Goal: Understand process/instructions: Learn how to perform a task or action

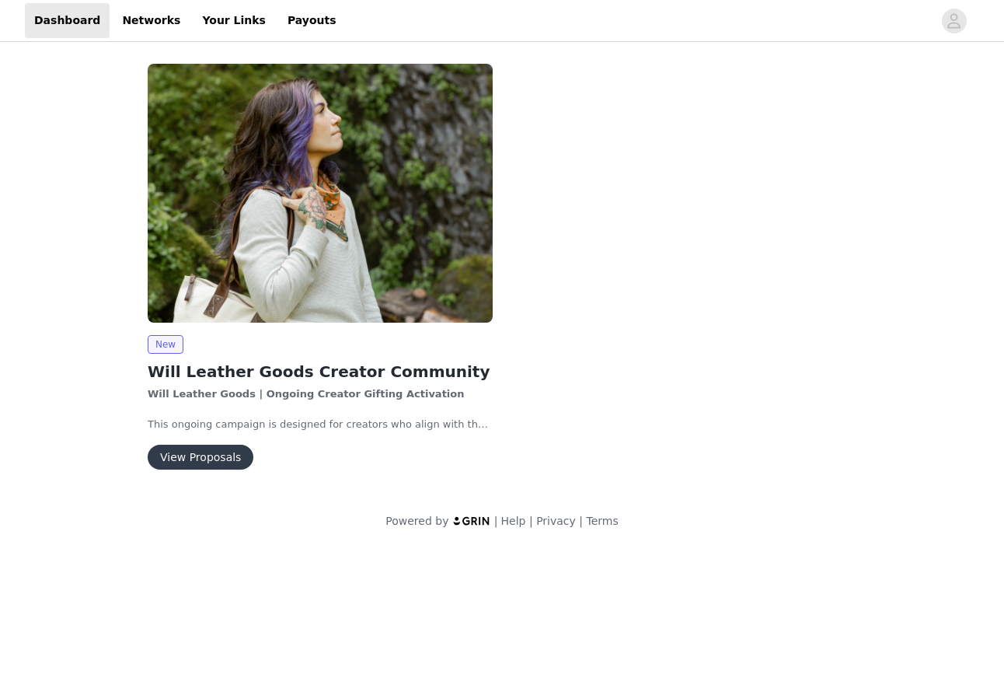
click at [185, 452] on button "View Proposals" at bounding box center [201, 457] width 106 height 25
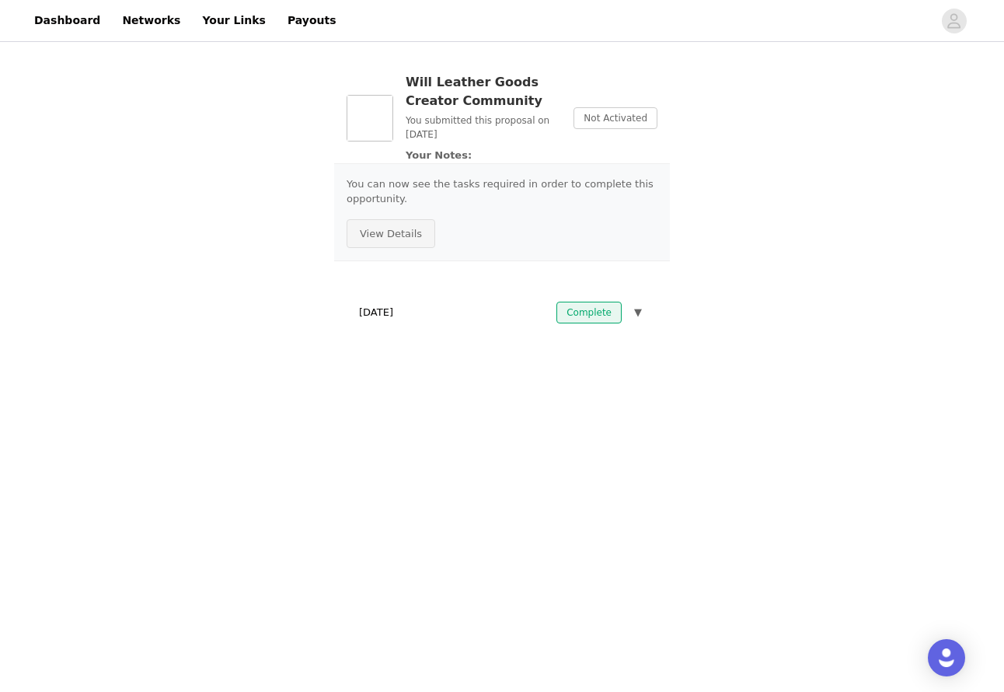
click at [380, 236] on button "View Details" at bounding box center [391, 234] width 89 height 30
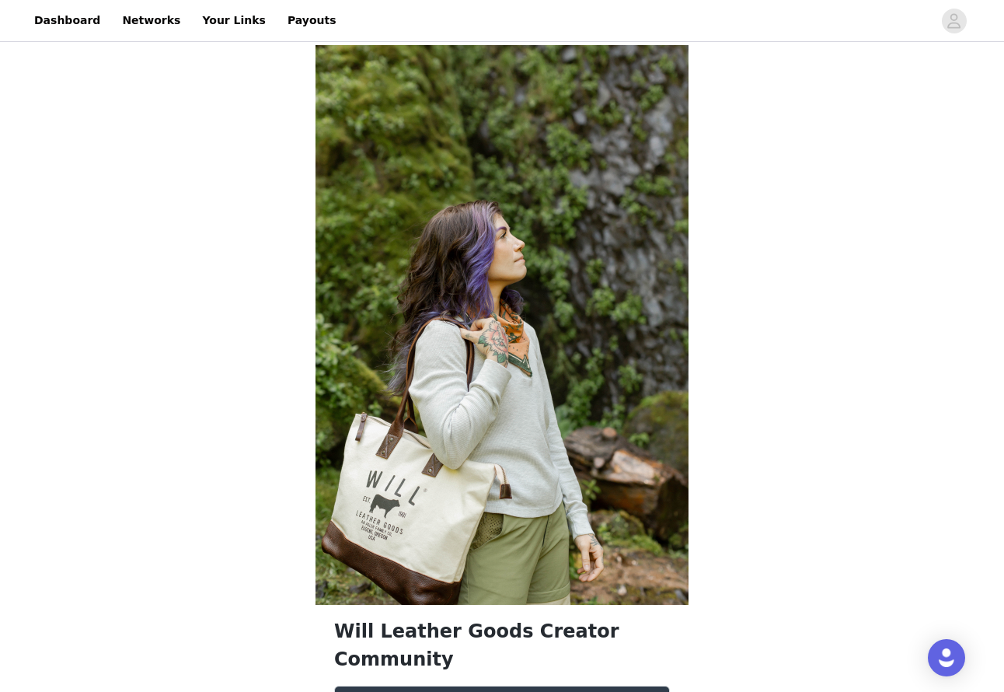
scroll to position [459, 0]
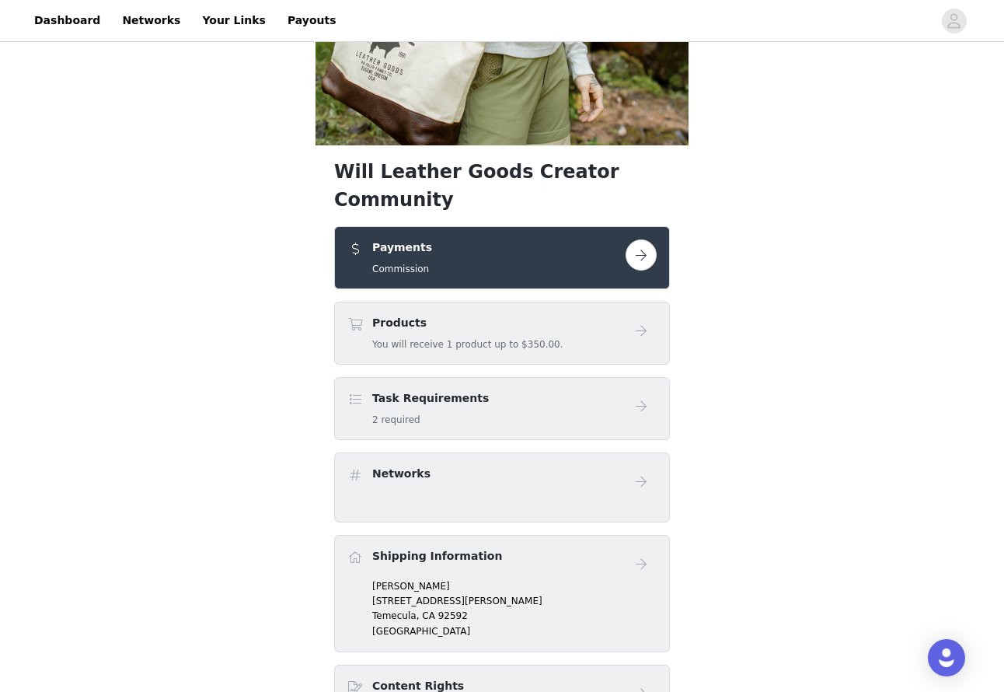
click at [414, 390] on h4 "Task Requirements" at bounding box center [430, 398] width 117 height 16
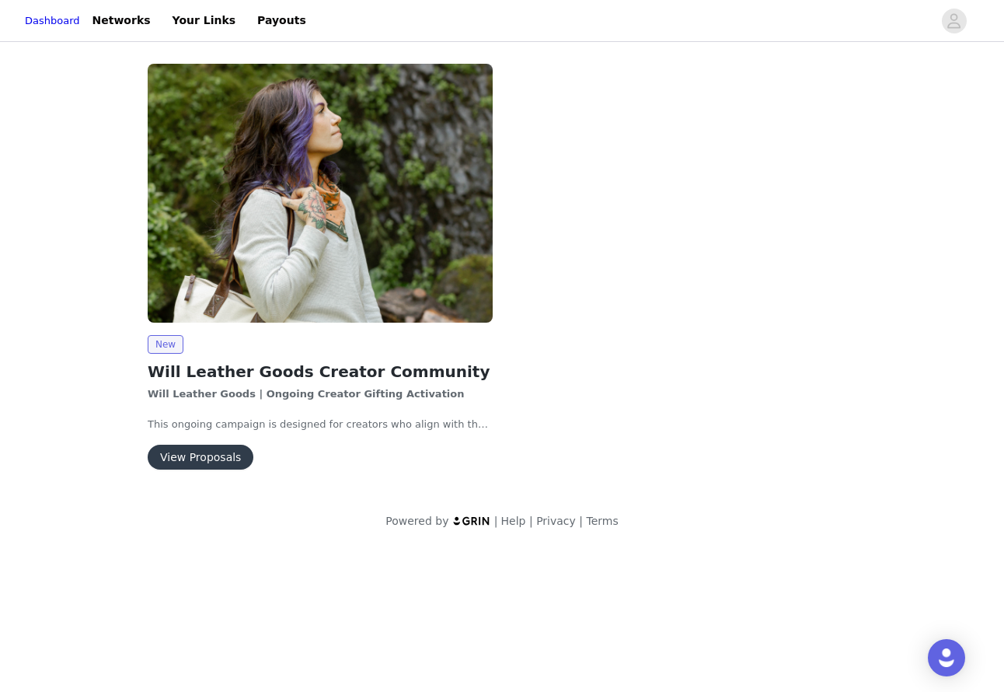
click at [303, 257] on img at bounding box center [320, 193] width 345 height 259
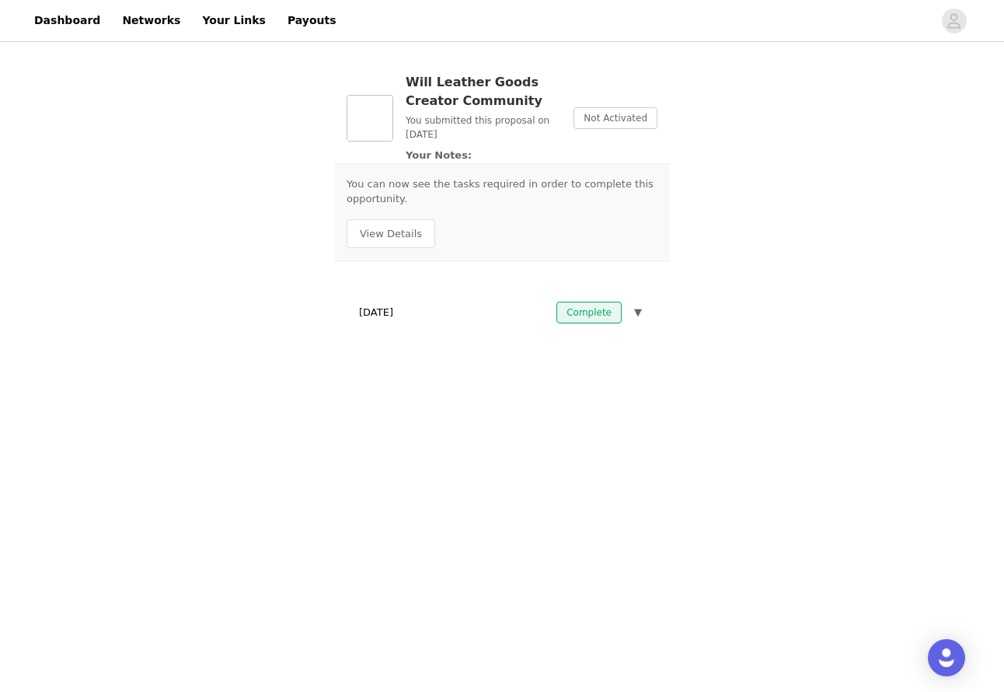
click at [639, 312] on span "▼" at bounding box center [638, 313] width 8 height 16
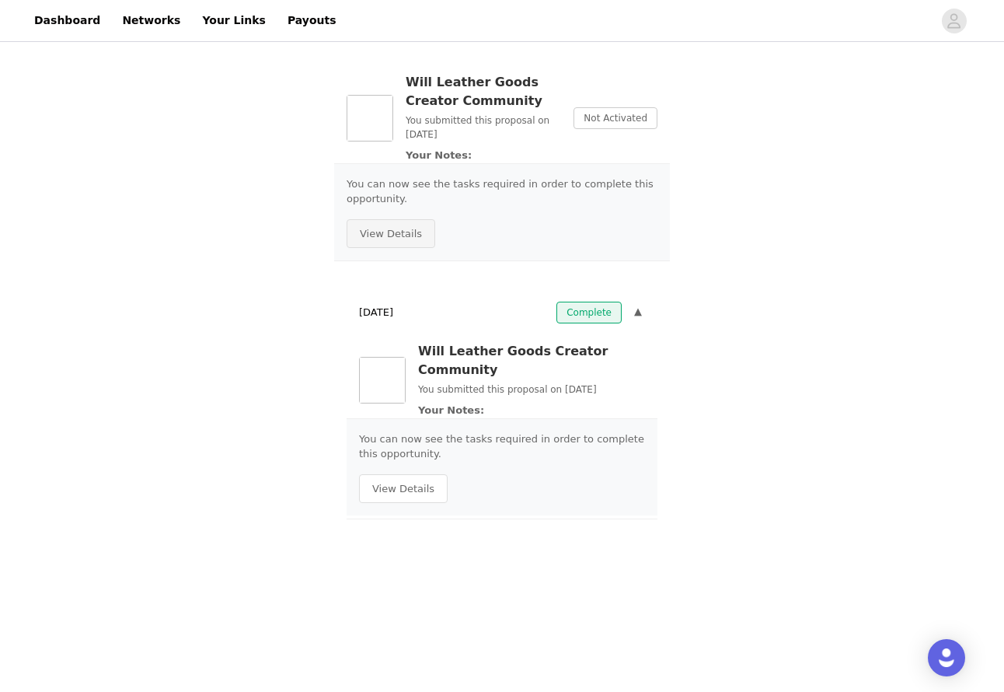
click at [417, 224] on button "View Details" at bounding box center [391, 234] width 89 height 30
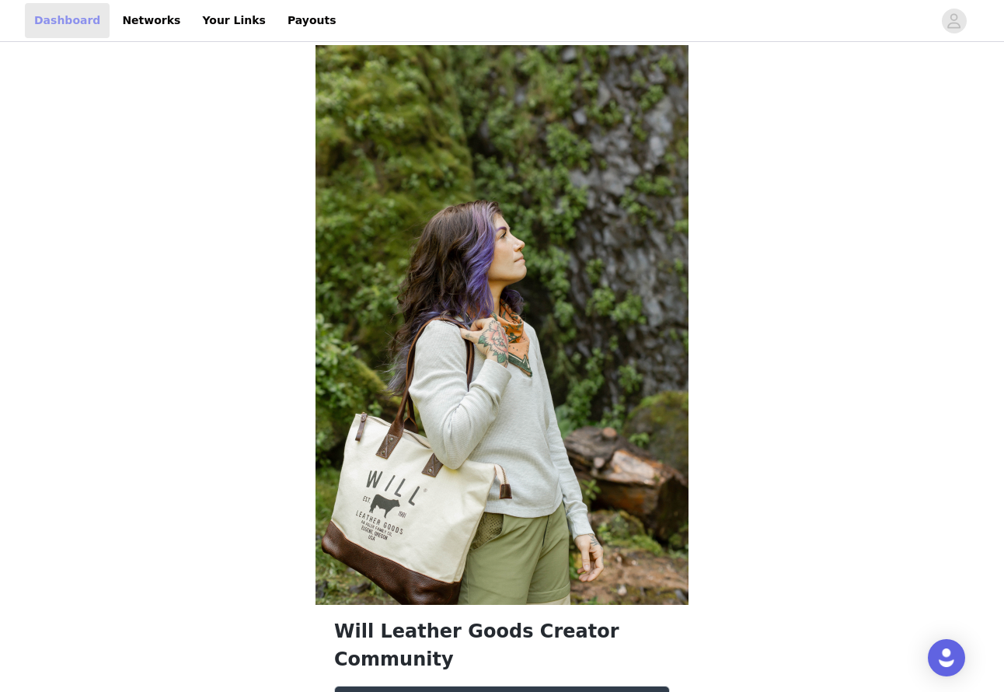
click at [62, 18] on link "Dashboard" at bounding box center [67, 20] width 85 height 35
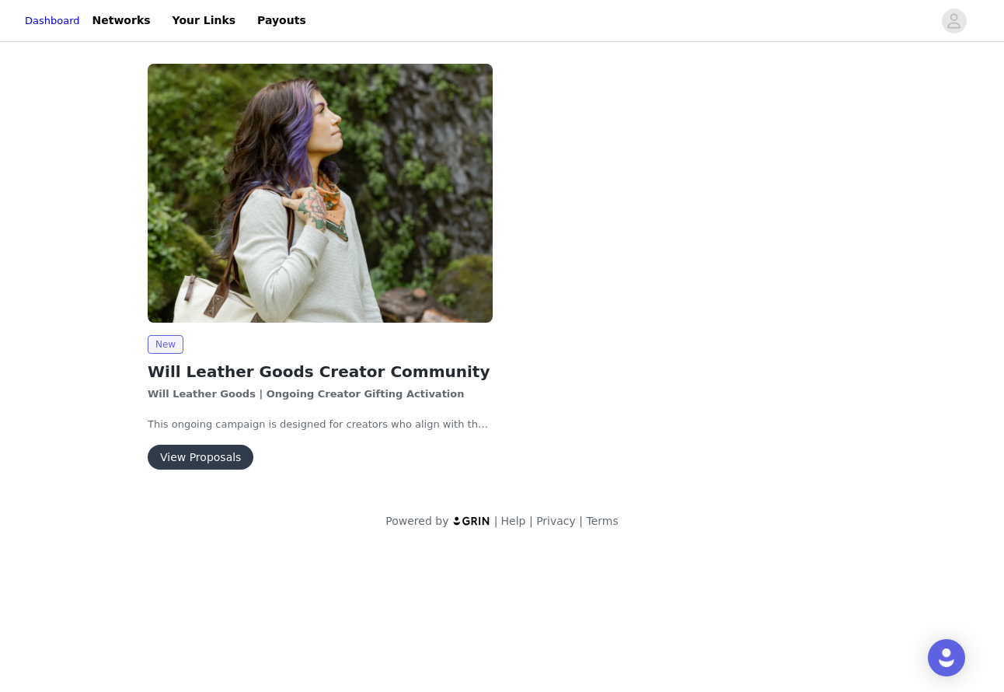
click at [227, 264] on img at bounding box center [320, 193] width 345 height 259
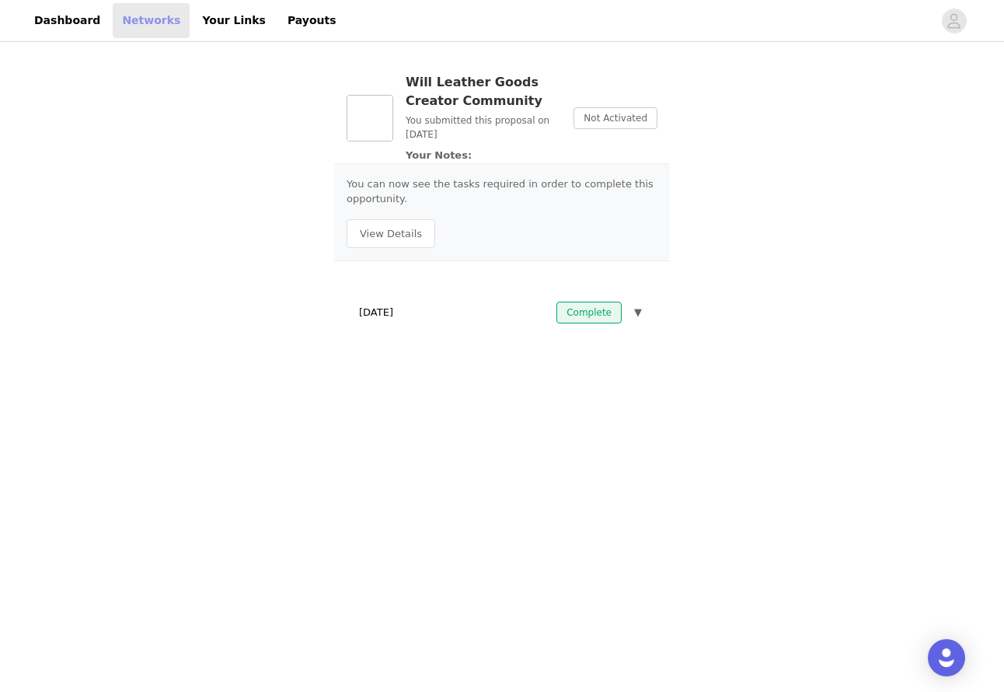
click at [145, 21] on link "Networks" at bounding box center [151, 20] width 77 height 35
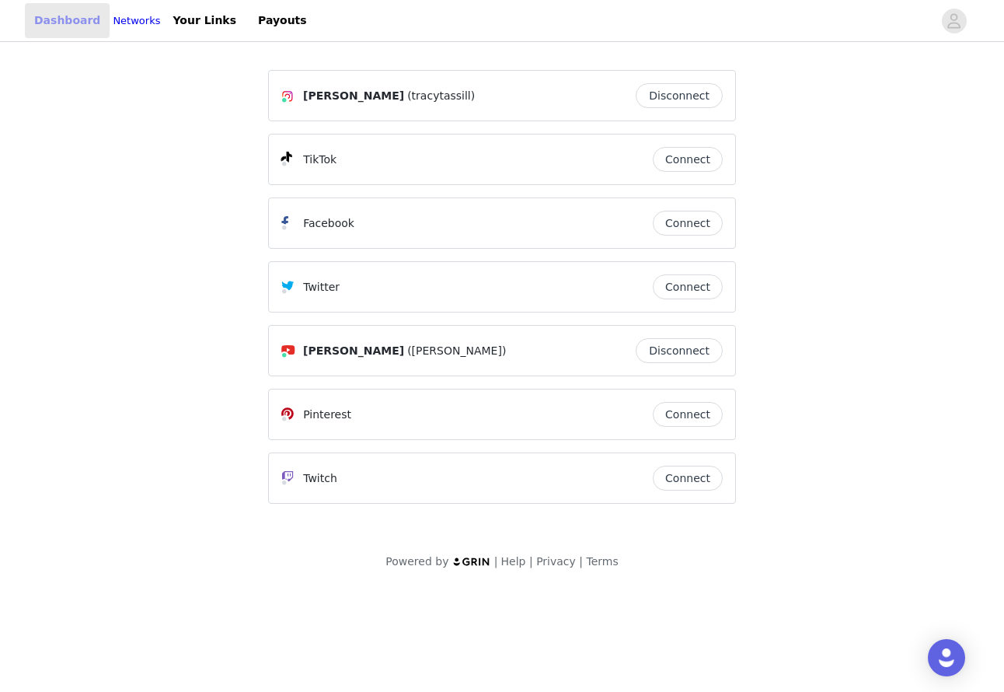
click at [66, 15] on link "Dashboard" at bounding box center [67, 20] width 85 height 35
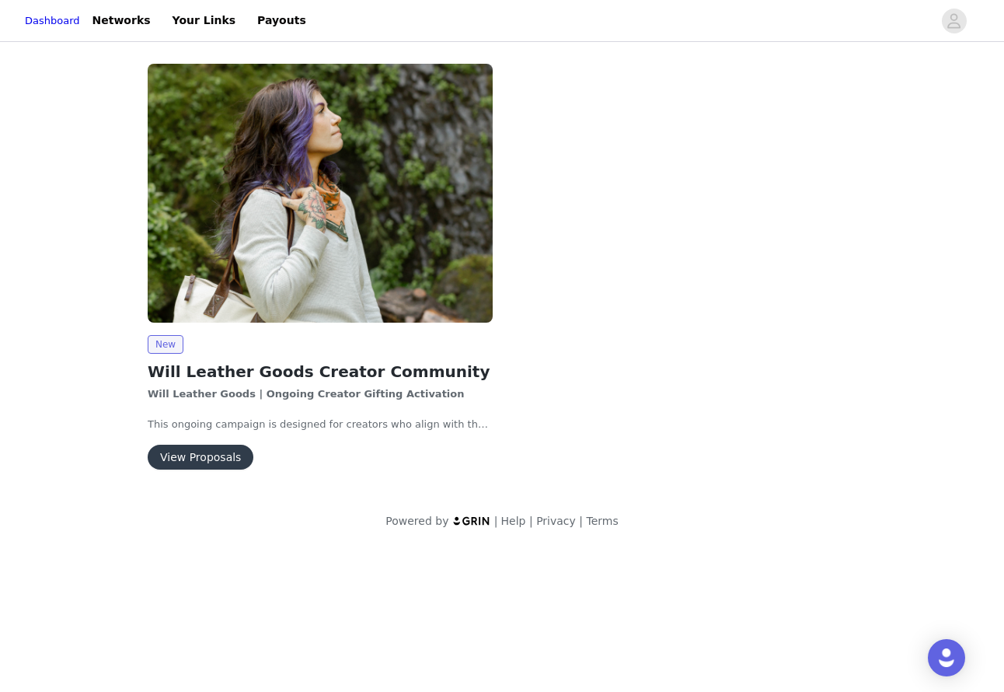
click at [198, 274] on img at bounding box center [320, 193] width 345 height 259
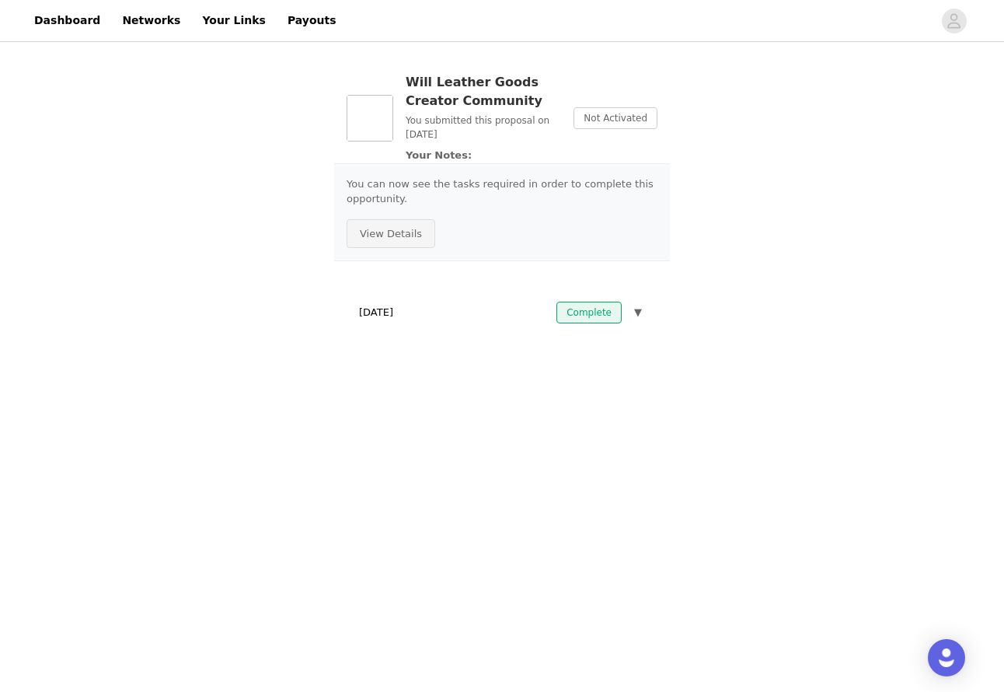
click at [399, 231] on button "View Details" at bounding box center [391, 234] width 89 height 30
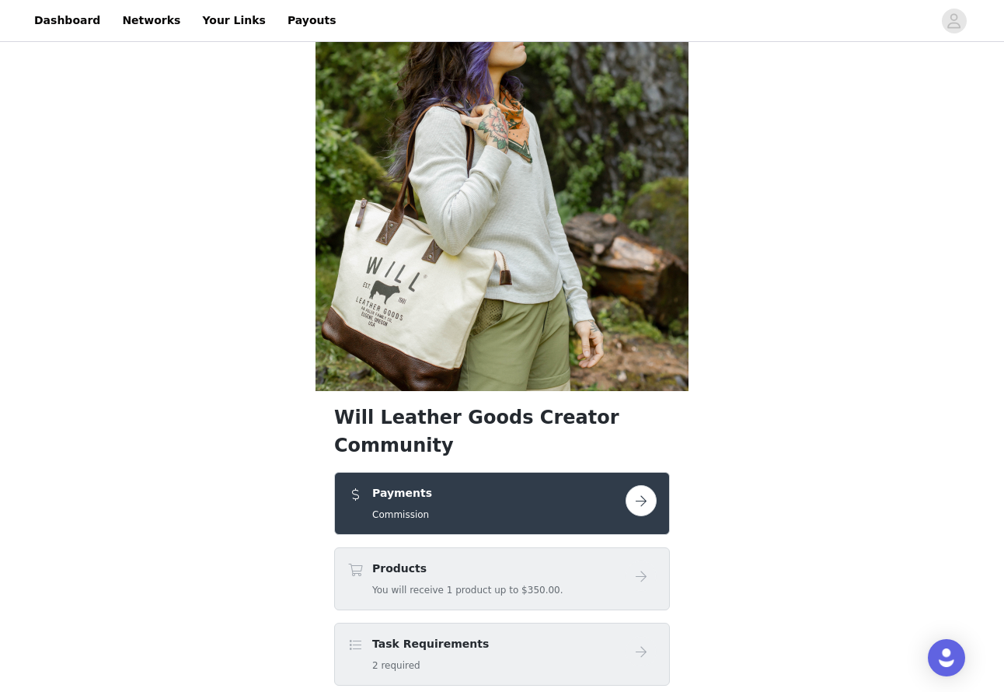
scroll to position [568, 0]
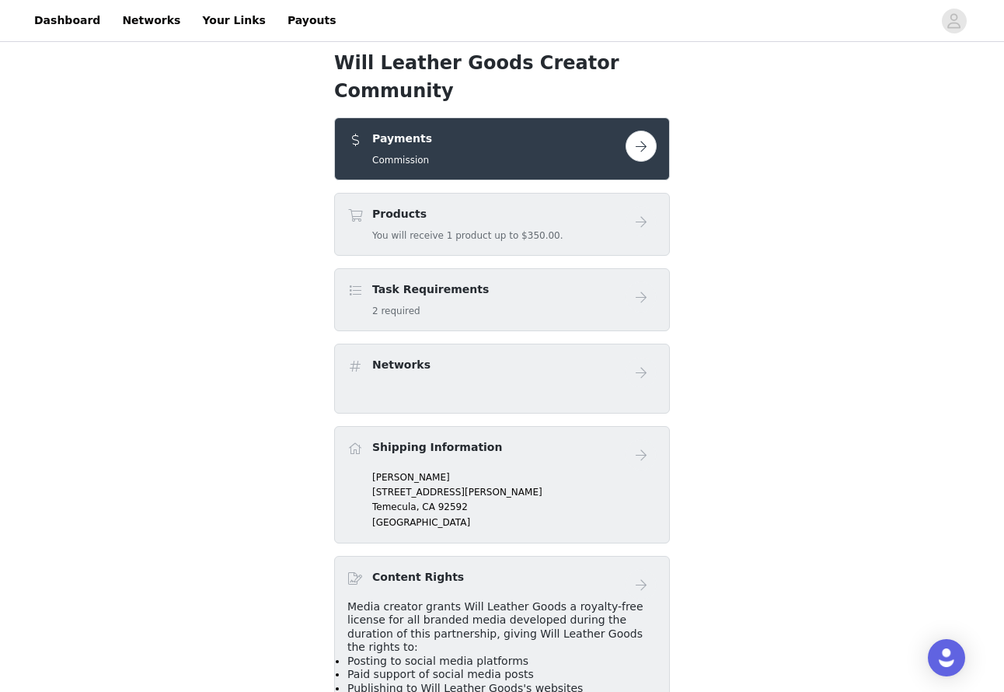
click at [639, 131] on button "button" at bounding box center [641, 146] width 31 height 31
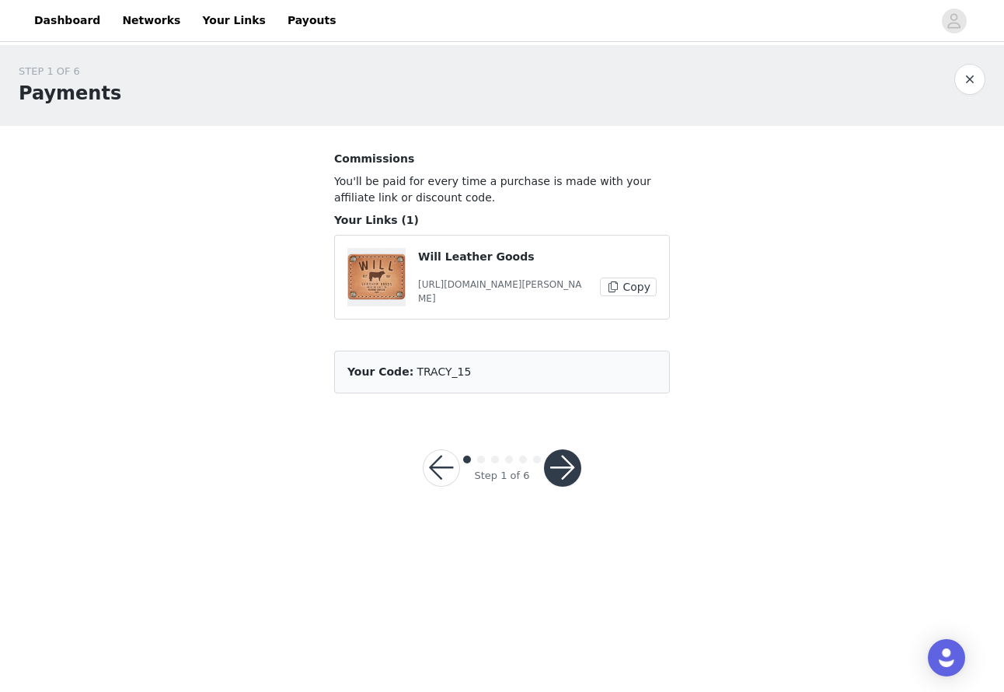
click at [557, 458] on button "button" at bounding box center [562, 467] width 37 height 37
click at [557, 458] on div at bounding box center [562, 467] width 37 height 37
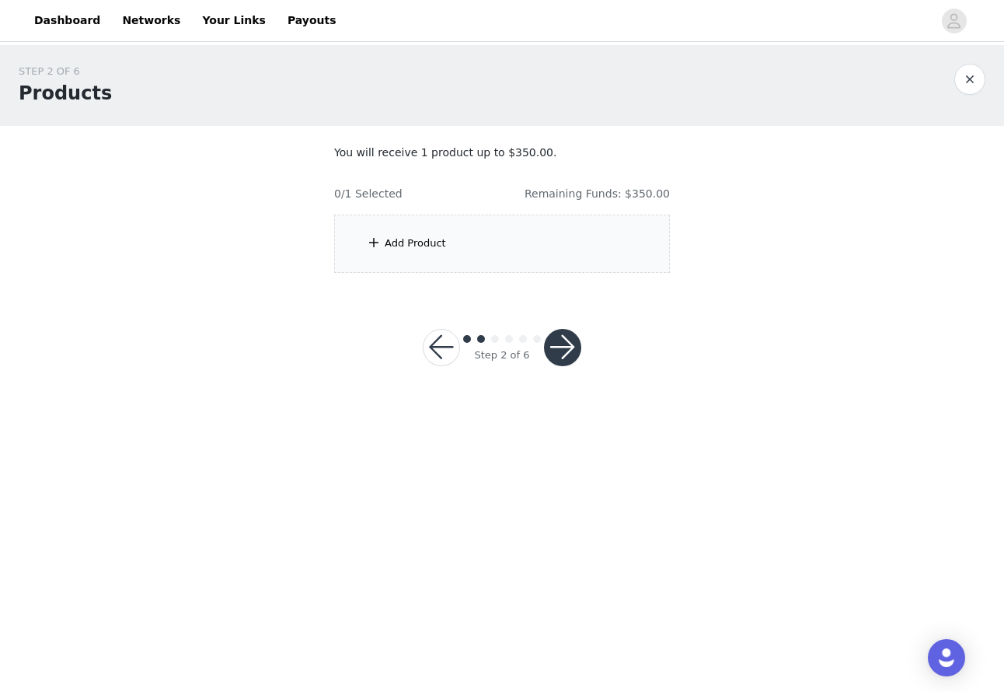
click at [563, 341] on button "button" at bounding box center [562, 347] width 37 height 37
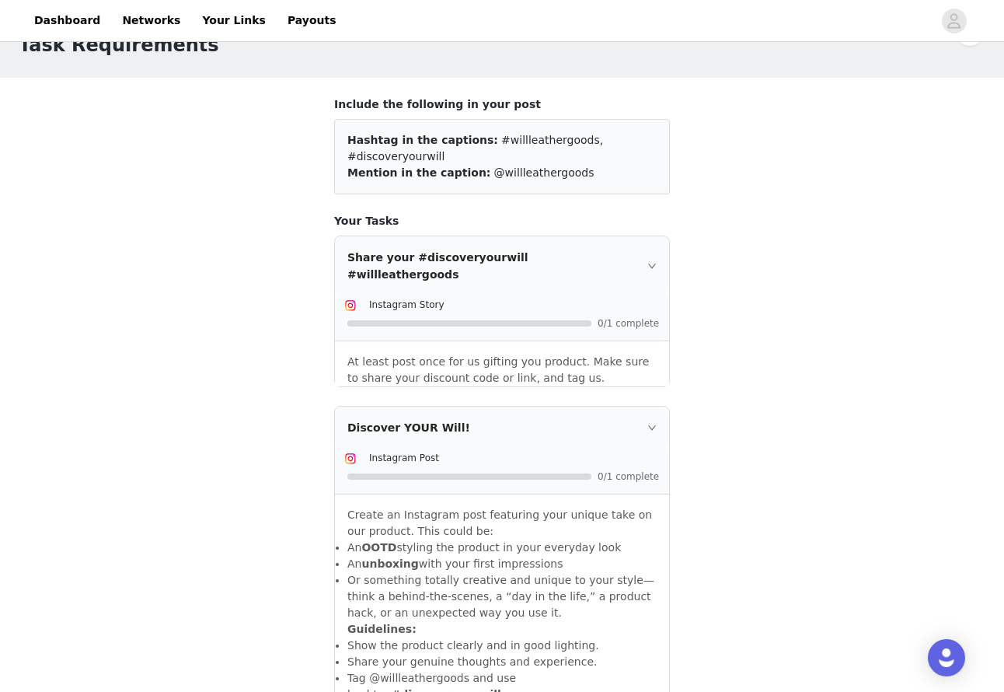
scroll to position [58, 0]
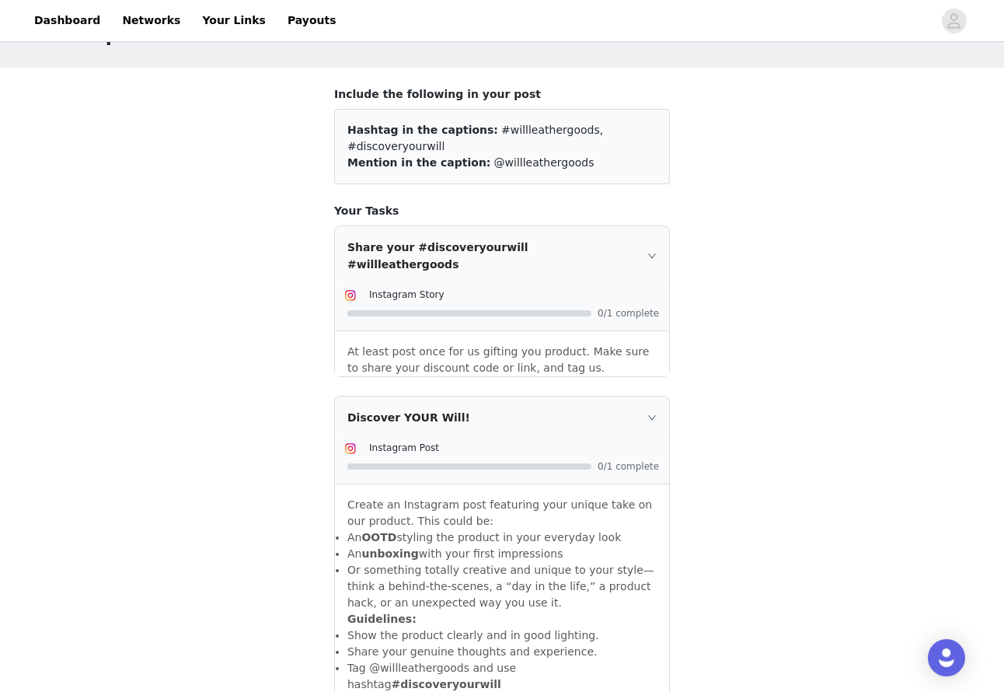
click at [546, 396] on div "Discover YOUR Will!" at bounding box center [502, 417] width 334 height 42
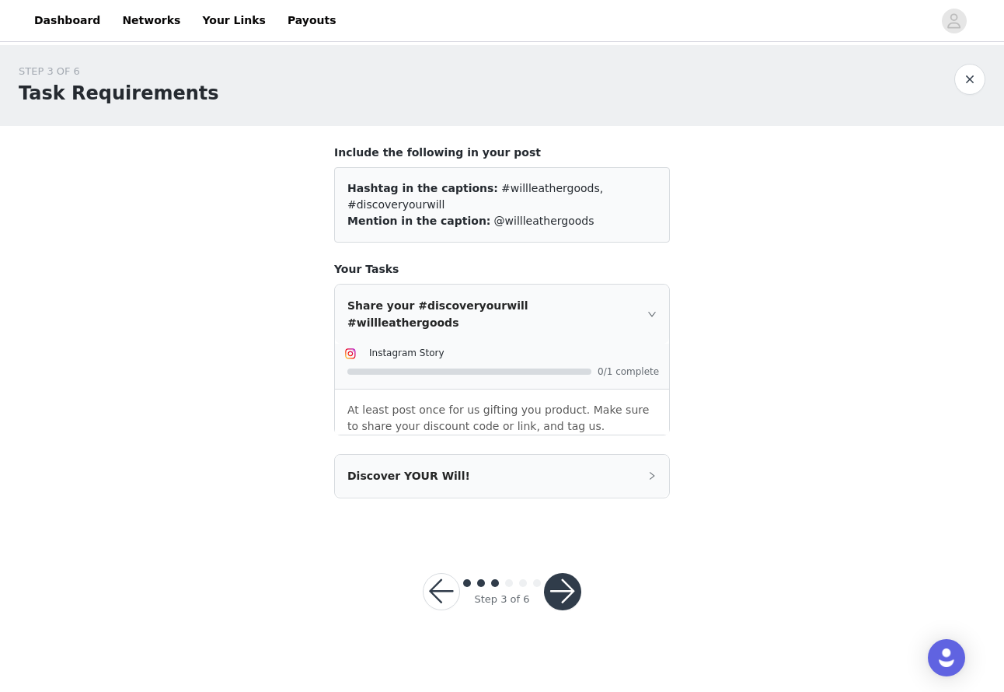
scroll to position [0, 0]
click at [546, 402] on p "At least post once for us gifting you product. Make sure to share your discount…" at bounding box center [501, 418] width 309 height 33
click at [554, 402] on p "At least post once for us gifting you product. Make sure to share your discount…" at bounding box center [501, 418] width 309 height 33
click at [629, 295] on div "Share your #discoveryourwill #willleathergoods" at bounding box center [502, 314] width 334 height 59
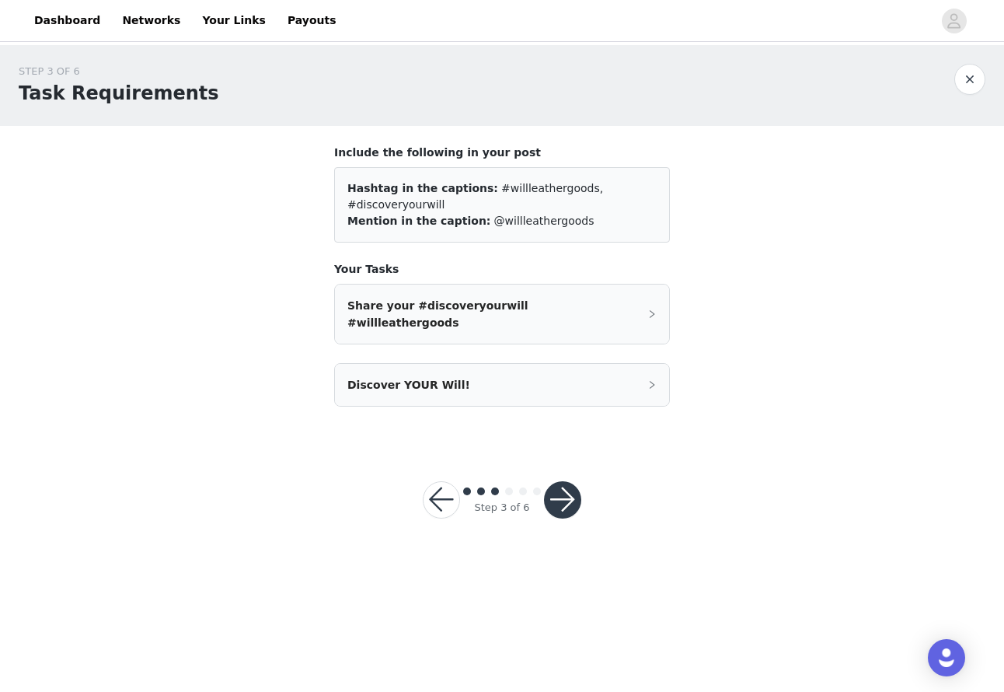
click at [629, 295] on div "Share your #discoveryourwill #willleathergoods" at bounding box center [502, 314] width 334 height 59
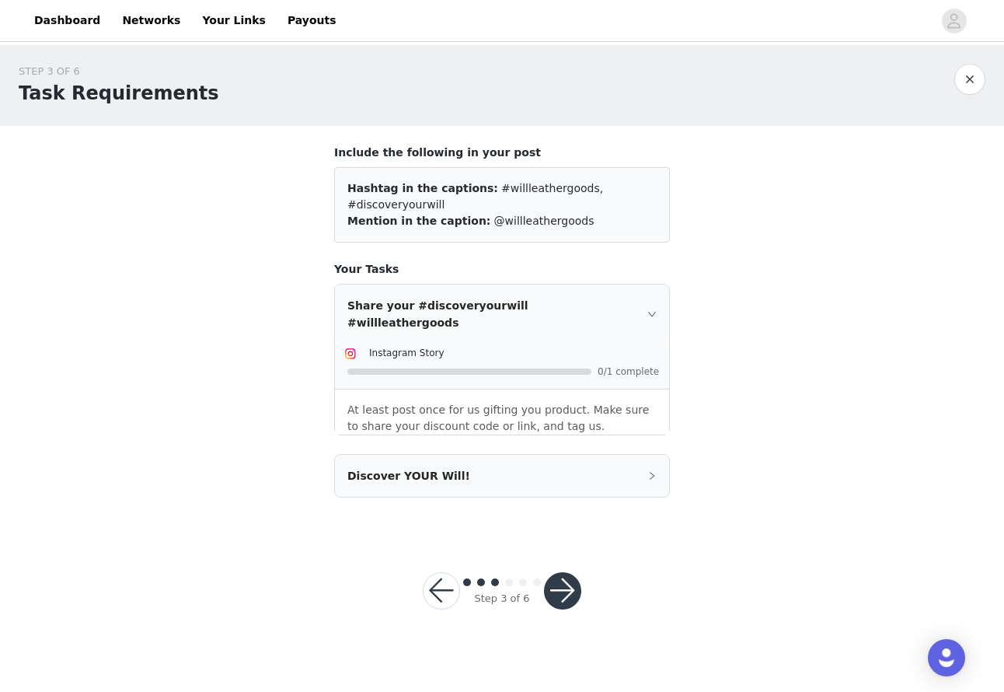
click at [616, 455] on div "Discover YOUR Will!" at bounding box center [502, 476] width 334 height 42
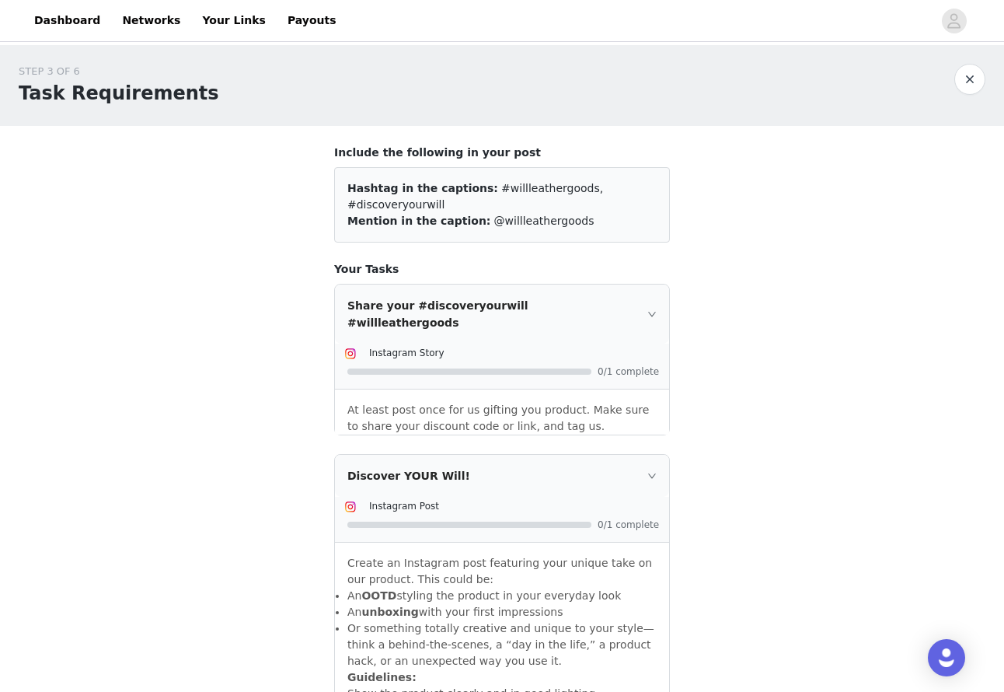
scroll to position [191, 0]
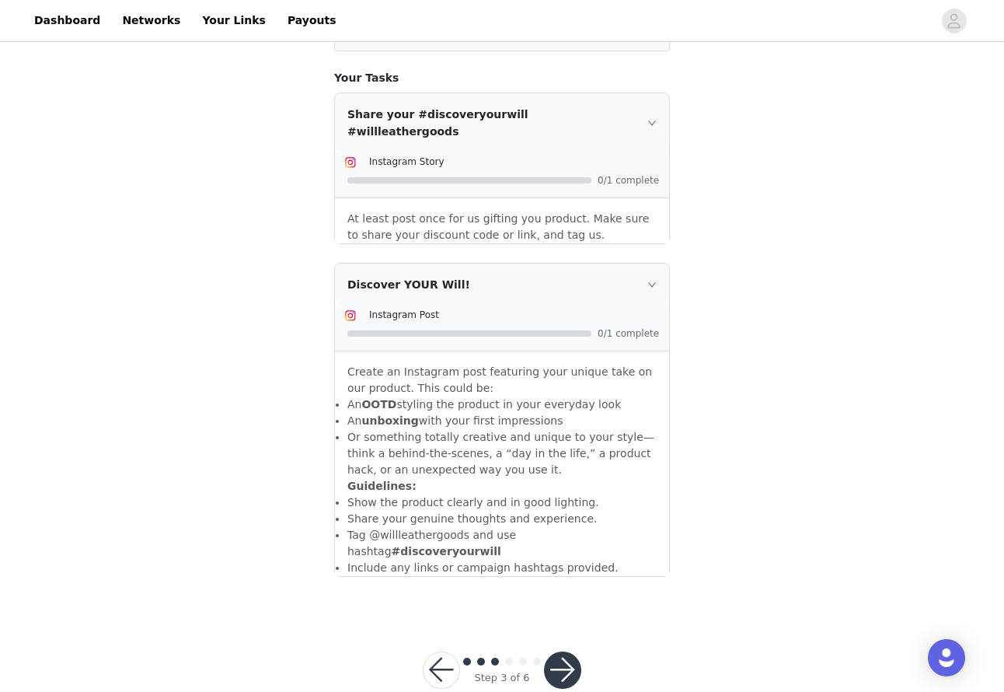
click at [585, 429] on p "Or something totally creative and unique to your style—think a behind-the-scene…" at bounding box center [501, 453] width 309 height 49
